Goal: Transaction & Acquisition: Purchase product/service

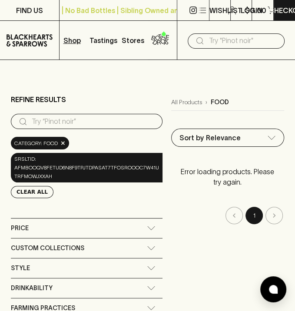
click at [269, 215] on li "pagination navigation" at bounding box center [274, 215] width 20 height 17
click at [217, 7] on p "Wishlist" at bounding box center [226, 10] width 33 height 10
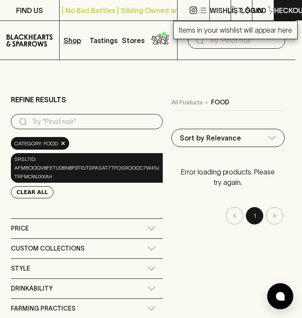
click at [203, 10] on div at bounding box center [151, 159] width 302 height 318
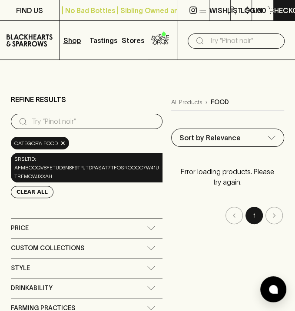
click at [75, 43] on p "Shop" at bounding box center [71, 40] width 17 height 10
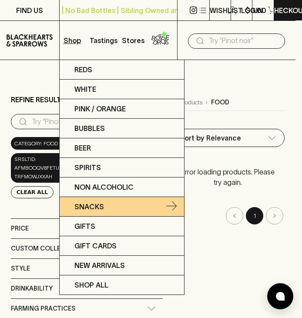
click at [95, 207] on p "Snacks" at bounding box center [89, 206] width 30 height 10
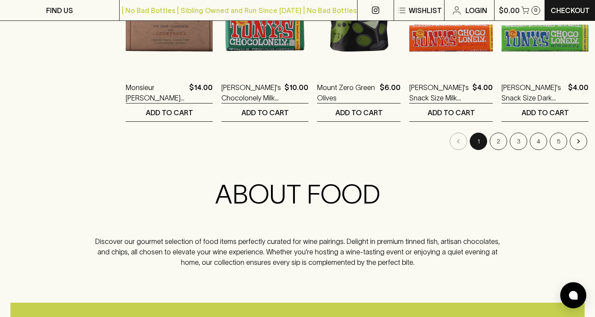
scroll to position [956, 0]
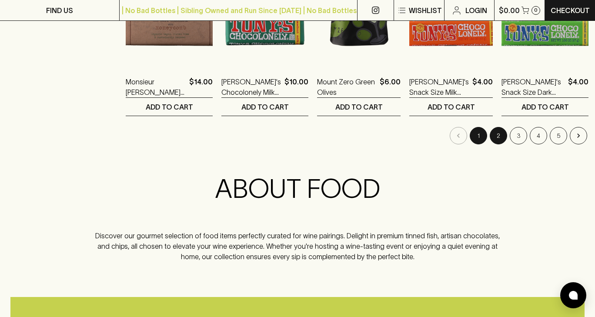
click at [295, 137] on button "2" at bounding box center [497, 135] width 17 height 17
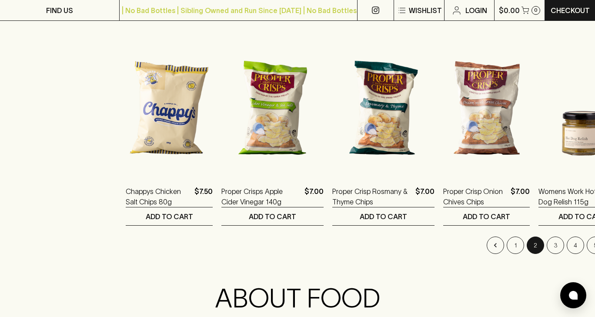
scroll to position [956, 0]
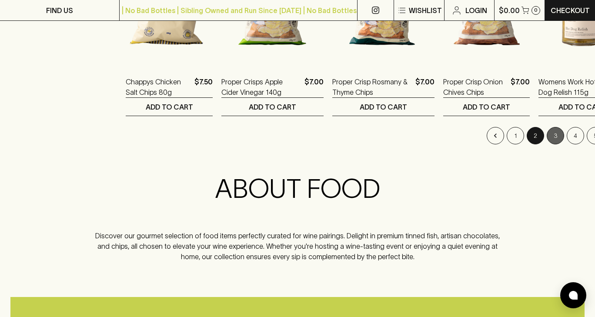
click at [295, 134] on button "3" at bounding box center [554, 135] width 17 height 17
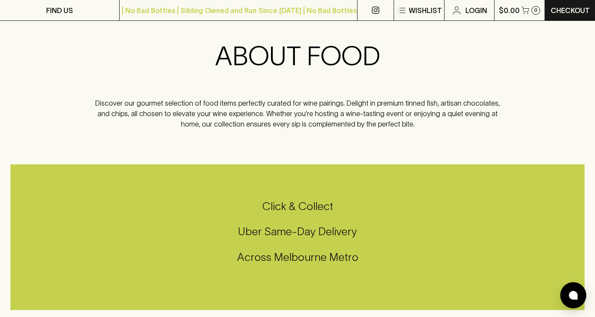
scroll to position [1000, 0]
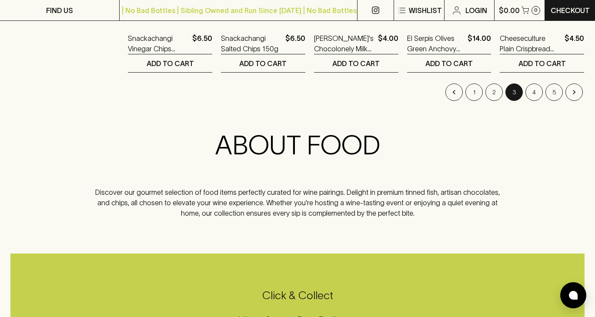
drag, startPoint x: 536, startPoint y: 90, endPoint x: 315, endPoint y: 108, distance: 222.0
click at [295, 90] on button "4" at bounding box center [533, 91] width 17 height 17
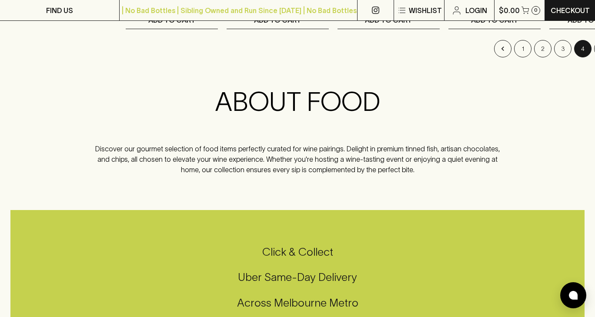
scroll to position [869, 0]
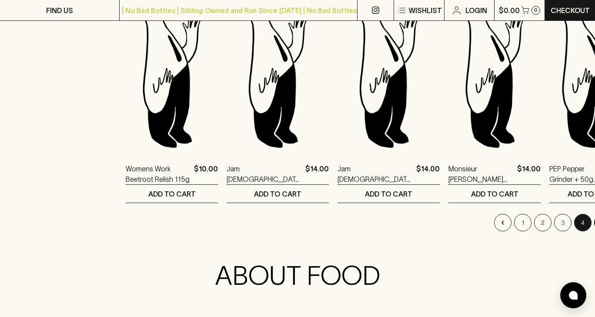
click at [295, 225] on button "5" at bounding box center [602, 222] width 17 height 17
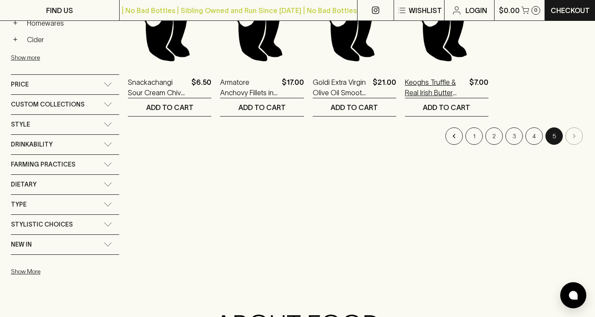
scroll to position [435, 0]
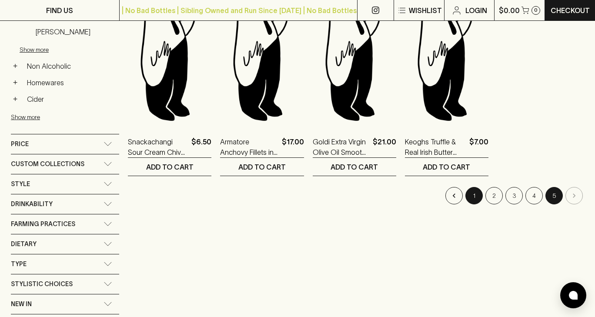
click at [295, 200] on button "1" at bounding box center [473, 195] width 17 height 17
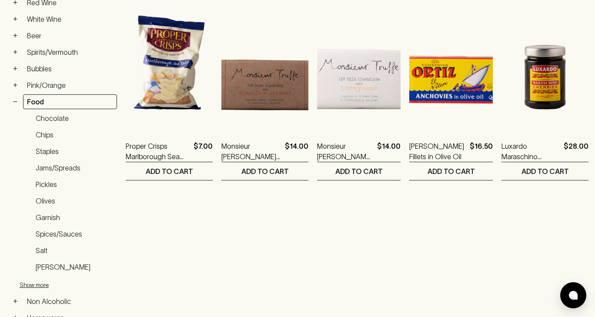
scroll to position [261, 0]
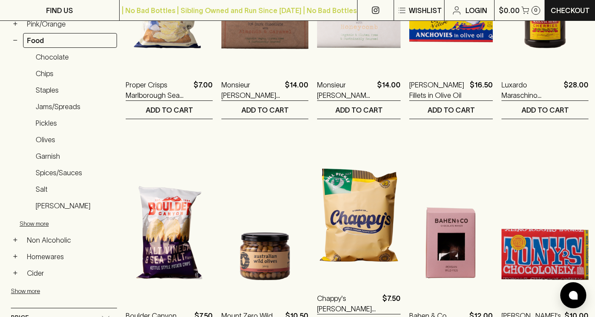
drag, startPoint x: 357, startPoint y: 217, endPoint x: 349, endPoint y: 211, distance: 9.9
click at [295, 211] on img at bounding box center [358, 204] width 83 height 152
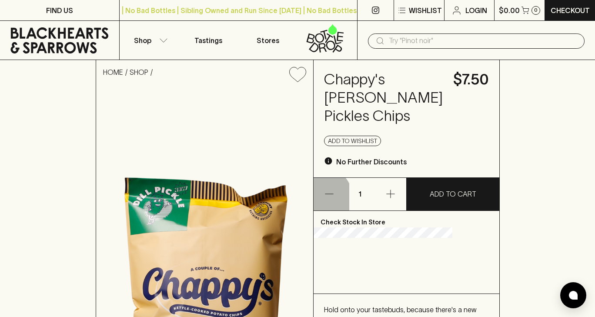
click at [295, 200] on button "button" at bounding box center [331, 194] width 36 height 33
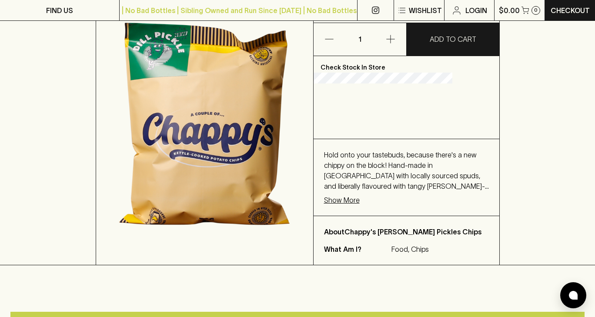
scroll to position [130, 0]
